Goal: Information Seeking & Learning: Learn about a topic

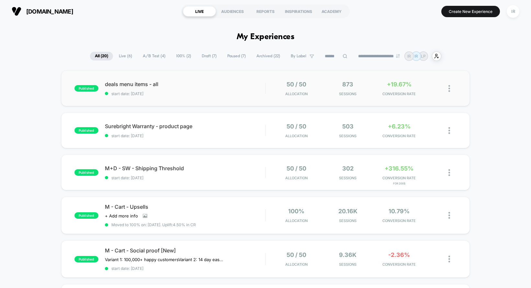
click at [252, 88] on div "deals menu items - all start date: [DATE]" at bounding box center [185, 88] width 161 height 15
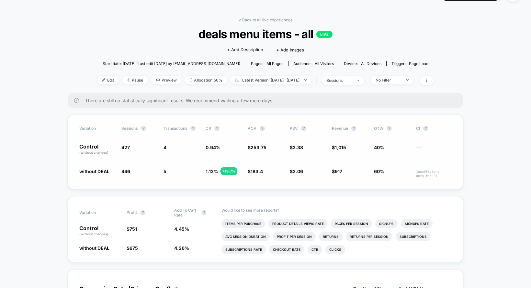
scroll to position [17, 0]
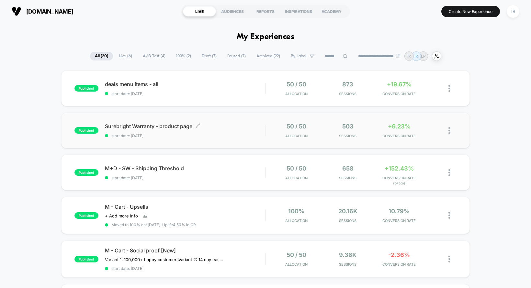
click at [238, 134] on span "start date: [DATE]" at bounding box center [185, 135] width 161 height 5
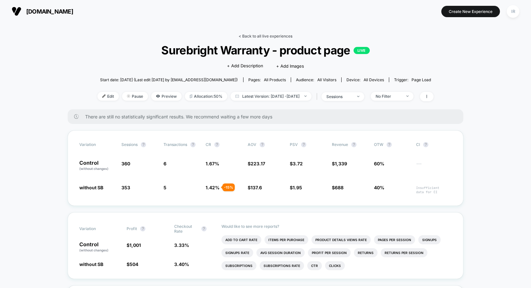
click at [245, 36] on link "< Back to all live experiences" at bounding box center [266, 36] width 54 height 5
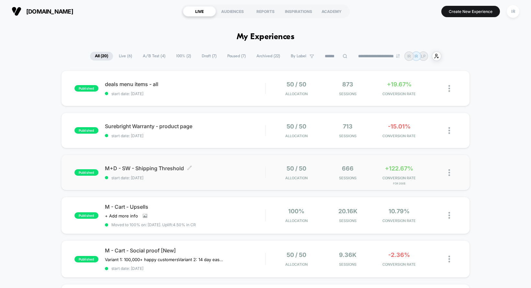
click at [258, 179] on span "start date: [DATE]" at bounding box center [185, 177] width 161 height 5
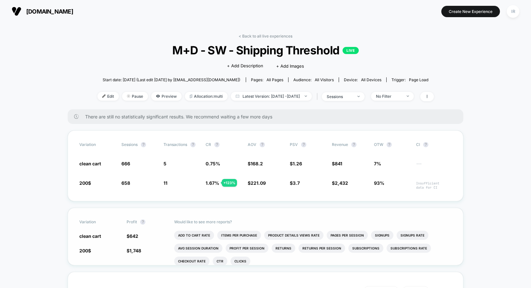
click at [197, 240] on ul "Add To Cart Rate Items Per Purchase Product Details Views Rate Pages Per Sessio…" at bounding box center [313, 248] width 278 height 34
click at [197, 234] on li "Add To Cart Rate" at bounding box center [194, 235] width 40 height 9
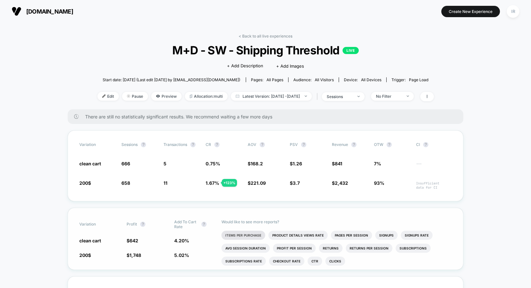
click at [262, 234] on li "Items Per Purchase" at bounding box center [243, 235] width 44 height 9
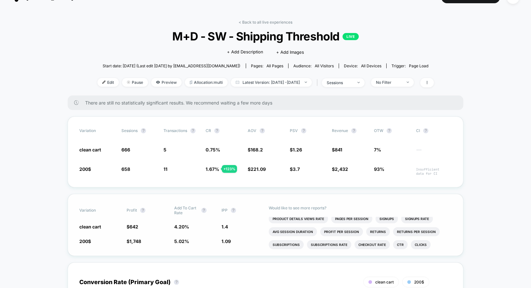
scroll to position [14, 0]
click at [360, 243] on li "Checkout Rate" at bounding box center [372, 244] width 35 height 9
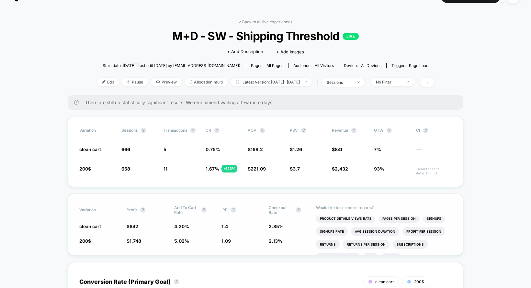
scroll to position [5, 0]
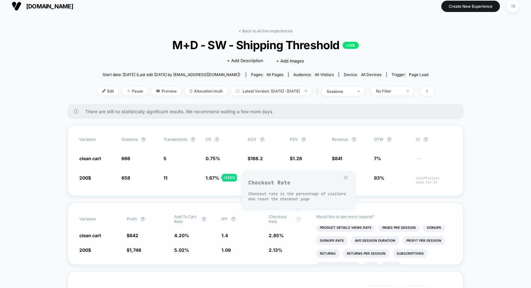
click at [299, 218] on button "?" at bounding box center [298, 219] width 5 height 5
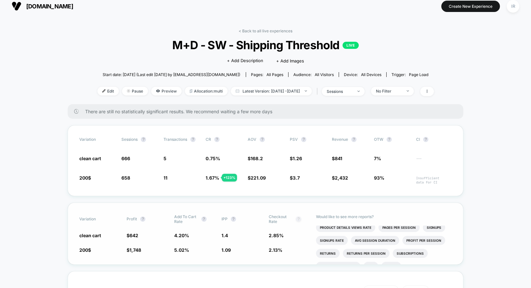
click at [299, 218] on button "?" at bounding box center [298, 219] width 5 height 5
click at [299, 233] on span "2.85 %" at bounding box center [289, 235] width 41 height 6
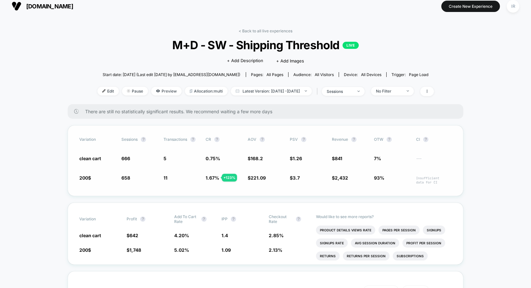
drag, startPoint x: 73, startPoint y: 154, endPoint x: 352, endPoint y: 186, distance: 280.8
click at [352, 186] on div "Variation Sessions ? Transactions ? CR ? AOV ? PSV ? Revenue ? OTW ? CI ? clean…" at bounding box center [266, 160] width 396 height 71
drag, startPoint x: 373, startPoint y: 180, endPoint x: 164, endPoint y: 180, distance: 209.5
click at [164, 180] on div "200$ 658 - 1.2 % 11 + 123 % 1.67 % + 123 % $ 221.09 + 31.4 % $ 3.7 + 193 % $ 2,…" at bounding box center [265, 180] width 372 height 10
